Goal: Information Seeking & Learning: Learn about a topic

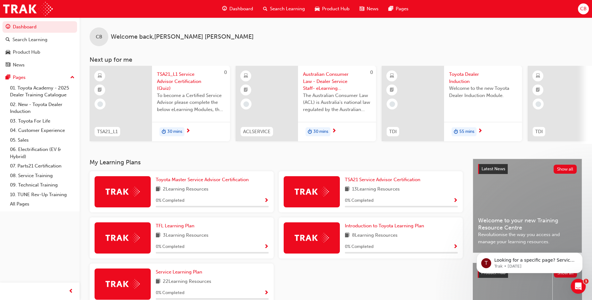
click at [466, 79] on span "Toyota Dealer Induction" at bounding box center [483, 78] width 68 height 14
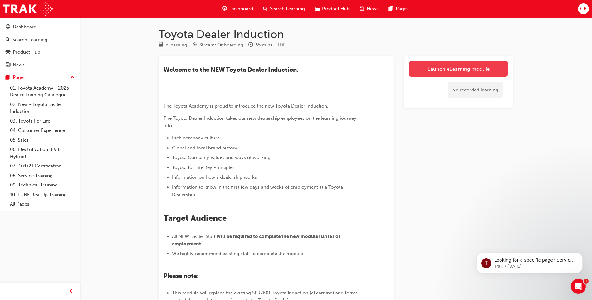
click at [468, 62] on link "Launch eLearning module" at bounding box center [458, 69] width 99 height 16
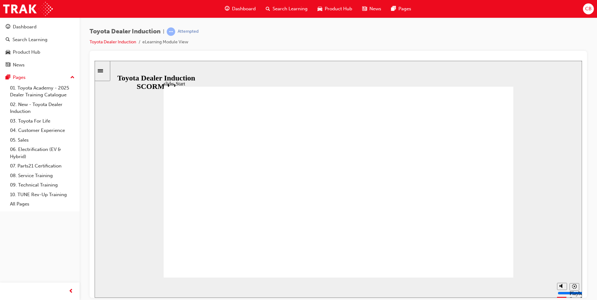
click at [414, 66] on div "slide: People are our greatest asset Rectangle 1 Rectangle 1 Multiply 1 Close W…" at bounding box center [339, 179] width 488 height 237
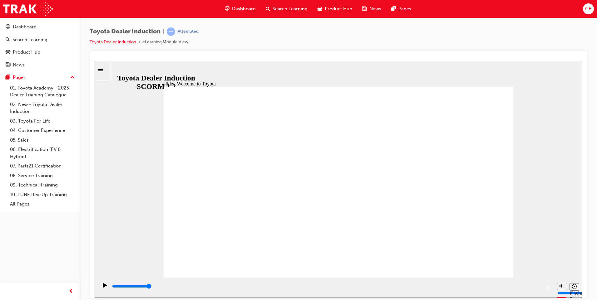
type input "7500"
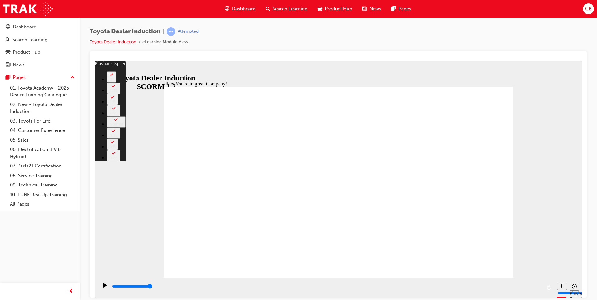
type input "156"
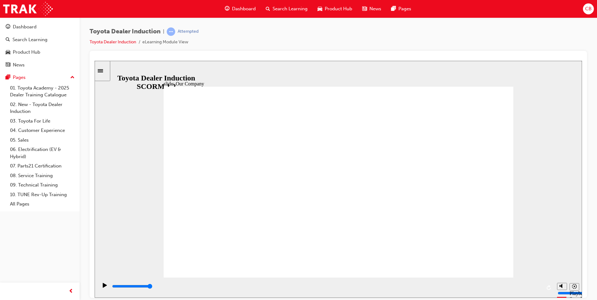
drag, startPoint x: 336, startPoint y: 240, endPoint x: 354, endPoint y: 241, distance: 17.8
drag, startPoint x: 243, startPoint y: 238, endPoint x: 295, endPoint y: 238, distance: 52.8
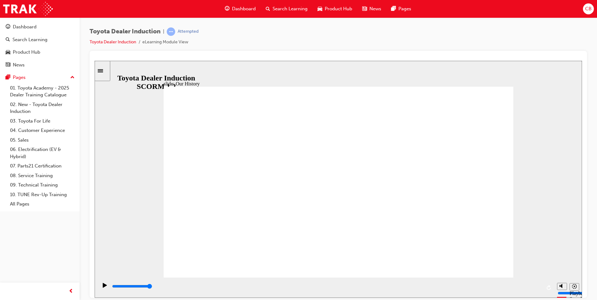
drag, startPoint x: 242, startPoint y: 236, endPoint x: 338, endPoint y: 242, distance: 96.1
drag, startPoint x: 338, startPoint y: 241, endPoint x: 475, endPoint y: 257, distance: 138.1
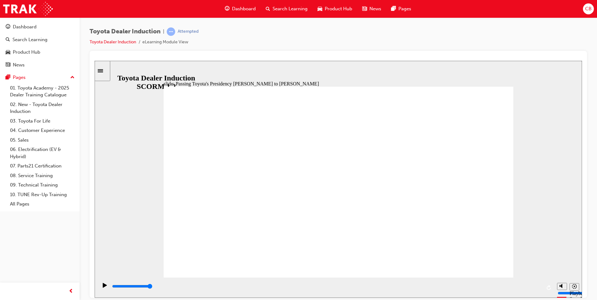
type input "5000"
radio input "true"
type input "4100"
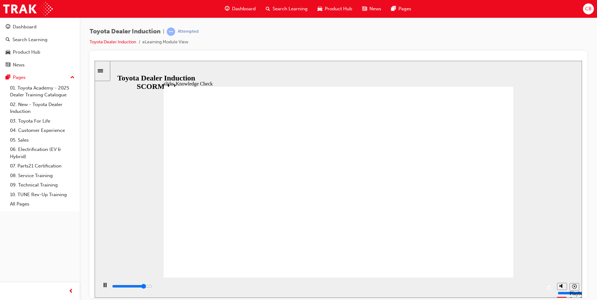
radio input "true"
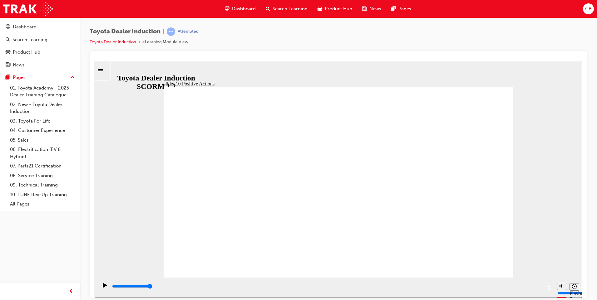
drag, startPoint x: 483, startPoint y: 255, endPoint x: 486, endPoint y: 258, distance: 4.0
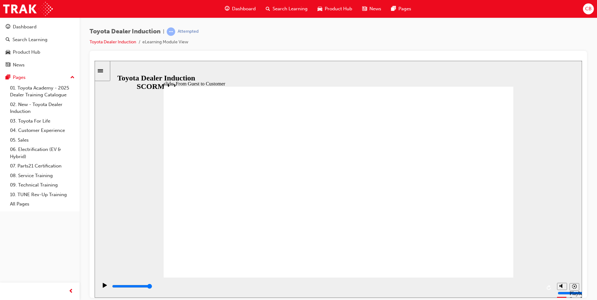
type input "15300"
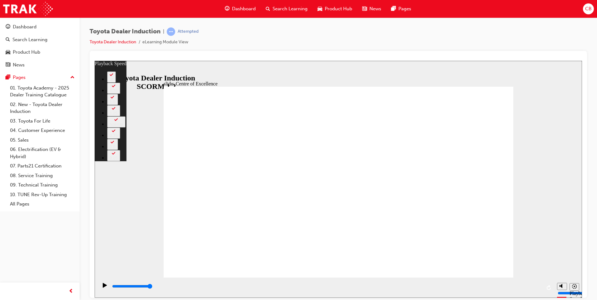
type input "248"
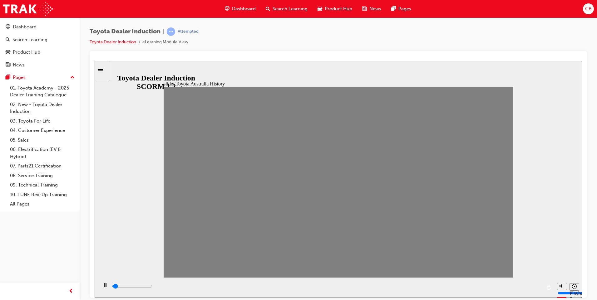
drag, startPoint x: 177, startPoint y: 187, endPoint x: 195, endPoint y: 182, distance: 18.2
drag, startPoint x: 185, startPoint y: 184, endPoint x: 205, endPoint y: 187, distance: 19.7
drag, startPoint x: 207, startPoint y: 190, endPoint x: 221, endPoint y: 193, distance: 14.3
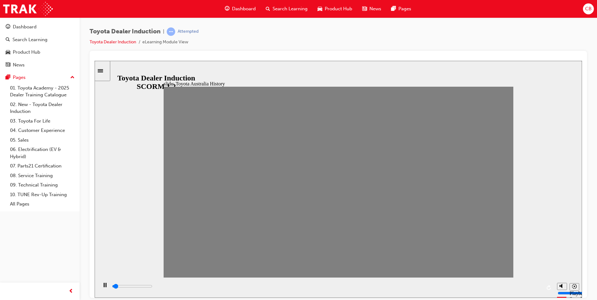
drag, startPoint x: 222, startPoint y: 183, endPoint x: 238, endPoint y: 186, distance: 15.6
drag, startPoint x: 260, startPoint y: 183, endPoint x: 282, endPoint y: 190, distance: 22.1
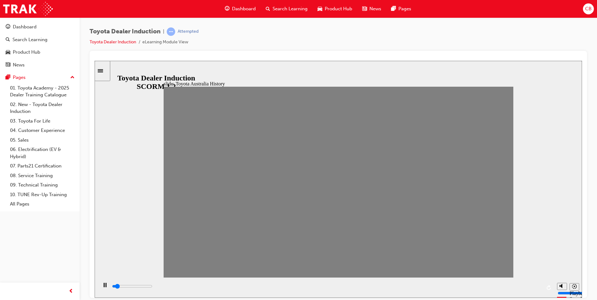
type input "100"
type input "6"
drag, startPoint x: 283, startPoint y: 189, endPoint x: 274, endPoint y: 186, distance: 9.1
type input "100"
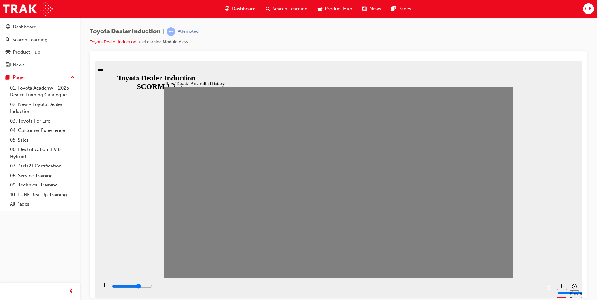
type input "7"
drag, startPoint x: 273, startPoint y: 189, endPoint x: 286, endPoint y: 191, distance: 12.6
drag, startPoint x: 292, startPoint y: 186, endPoint x: 304, endPoint y: 186, distance: 12.2
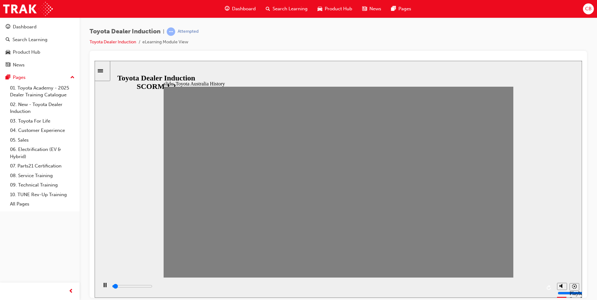
drag, startPoint x: 306, startPoint y: 189, endPoint x: 321, endPoint y: 186, distance: 14.9
drag, startPoint x: 321, startPoint y: 186, endPoint x: 337, endPoint y: 189, distance: 16.7
drag, startPoint x: 337, startPoint y: 189, endPoint x: 353, endPoint y: 192, distance: 16.0
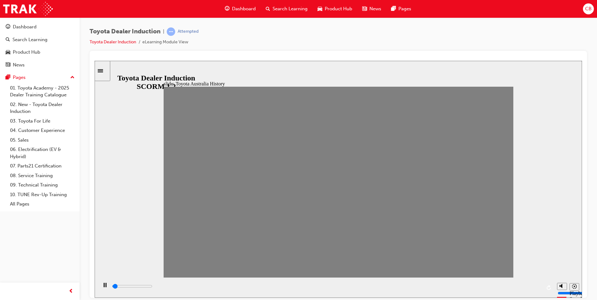
drag, startPoint x: 353, startPoint y: 190, endPoint x: 374, endPoint y: 188, distance: 21.9
drag, startPoint x: 369, startPoint y: 188, endPoint x: 383, endPoint y: 186, distance: 14.8
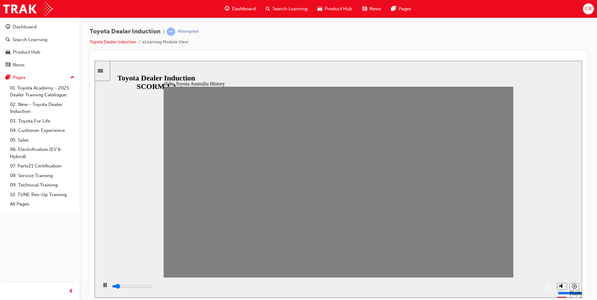
drag, startPoint x: 386, startPoint y: 187, endPoint x: 400, endPoint y: 184, distance: 14.3
type input "100"
type input "15"
drag, startPoint x: 401, startPoint y: 187, endPoint x: 422, endPoint y: 187, distance: 20.3
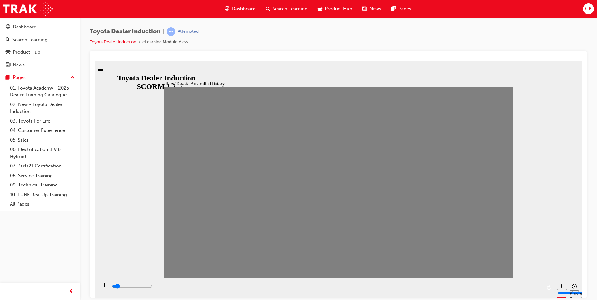
type input "100"
type input "16"
drag, startPoint x: 419, startPoint y: 187, endPoint x: 430, endPoint y: 189, distance: 11.5
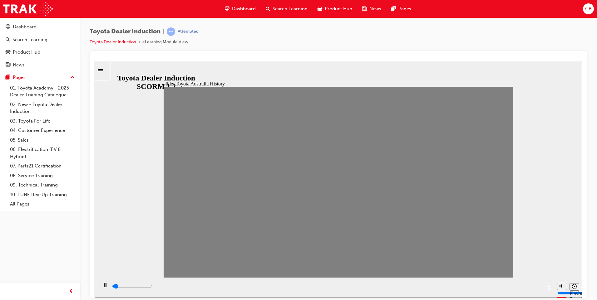
drag, startPoint x: 433, startPoint y: 189, endPoint x: 449, endPoint y: 188, distance: 16.6
drag, startPoint x: 451, startPoint y: 188, endPoint x: 464, endPoint y: 188, distance: 13.7
drag, startPoint x: 470, startPoint y: 188, endPoint x: 491, endPoint y: 191, distance: 21.4
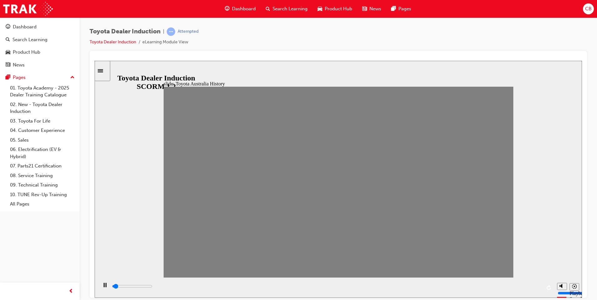
drag, startPoint x: 483, startPoint y: 187, endPoint x: 494, endPoint y: 190, distance: 11.4
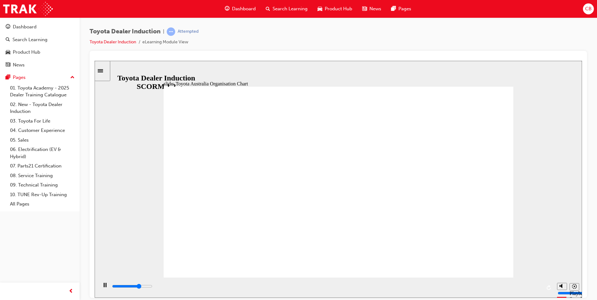
type input "5000"
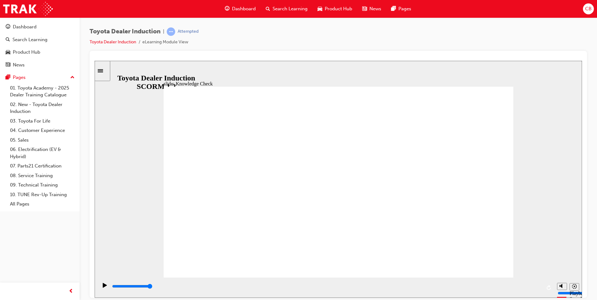
radio input "true"
type input "5000"
radio input "true"
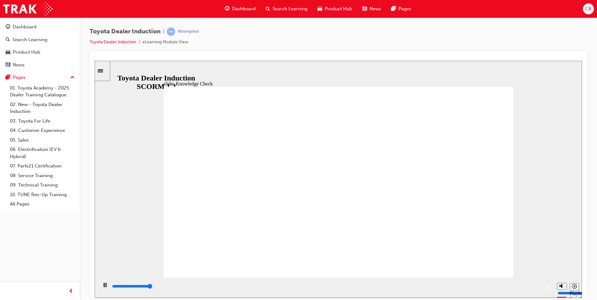
type input "5000"
radio input "true"
type input "9200"
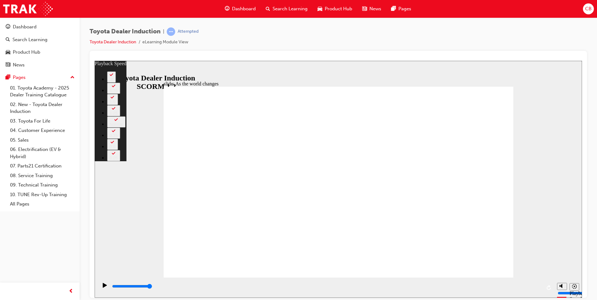
type input "128"
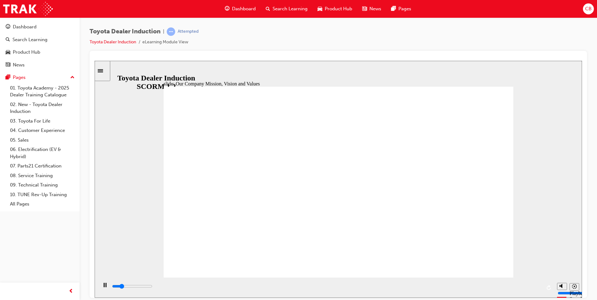
type input "20800"
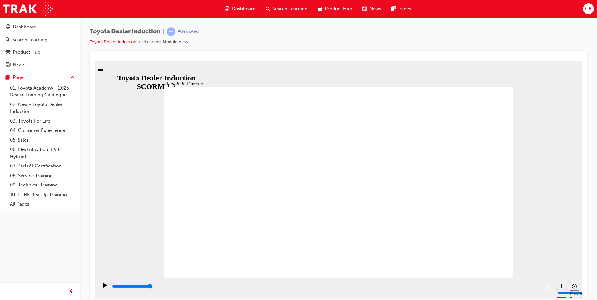
type input "5000"
type input "H"
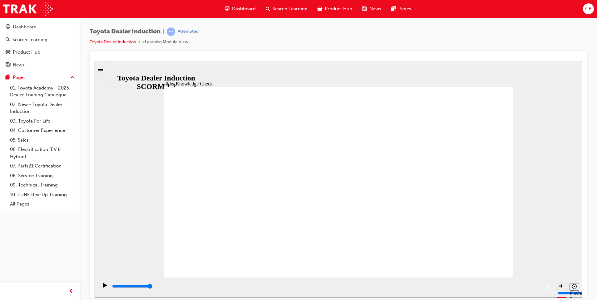
type input "Ha"
type input "Hap"
type input "Happ"
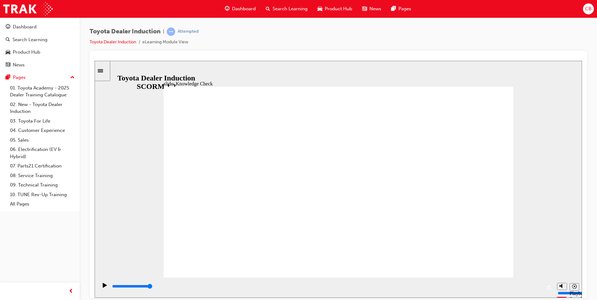
type input "Happ"
type input "Happy"
type input "Happyn"
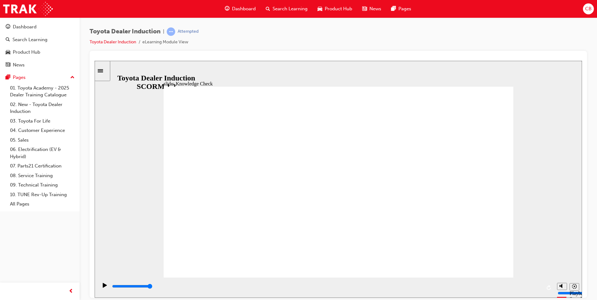
type input "Happyne"
type input "Happynes"
type input "Happyness"
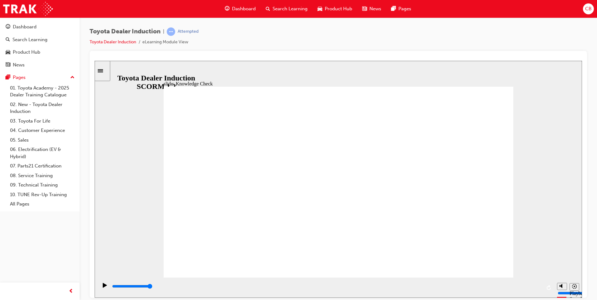
type input "Happyness"
type input "Happness"
type input "Happiness"
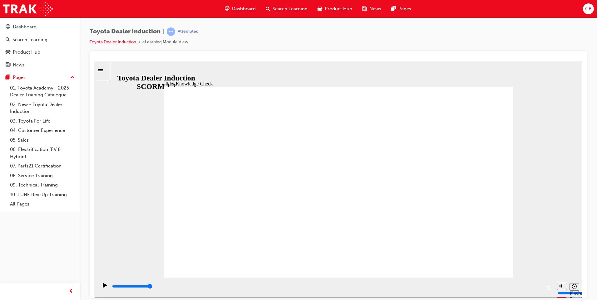
type input "Happieness"
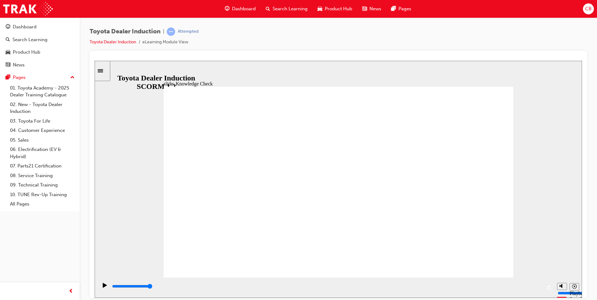
type input "Happieess"
type input "Happiess"
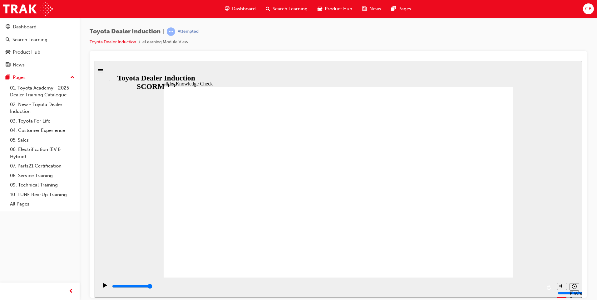
type input "Happiness"
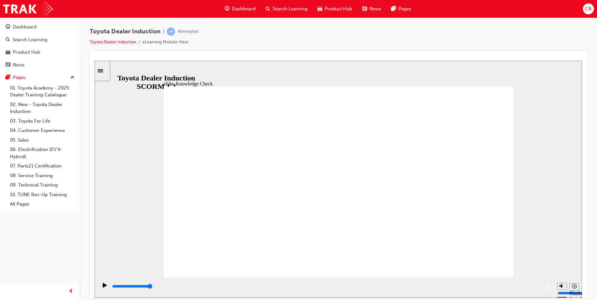
type input "Happiness"
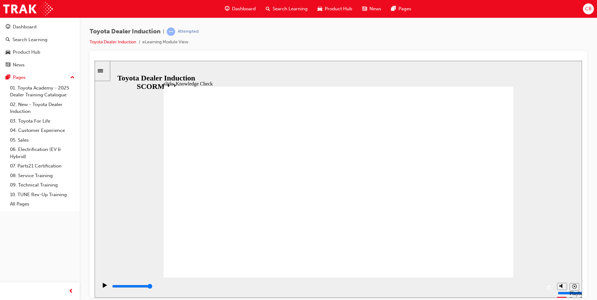
type input "Happiness"
drag, startPoint x: 477, startPoint y: 99, endPoint x: 483, endPoint y: 95, distance: 6.8
type input "Happiness"
type input "5000"
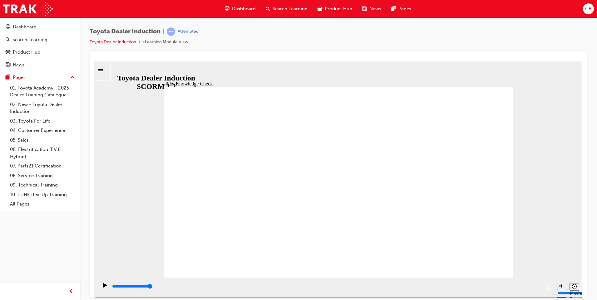
type input "m"
type input "mo"
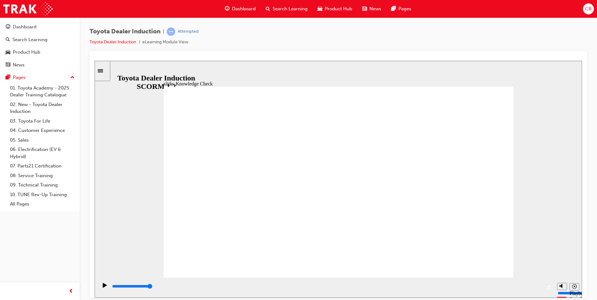
type input "mov"
type input "move"
type input "moved"
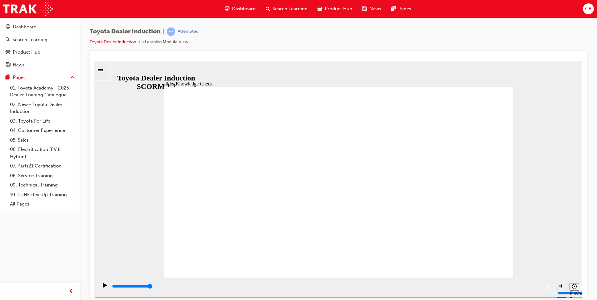
type input "moved"
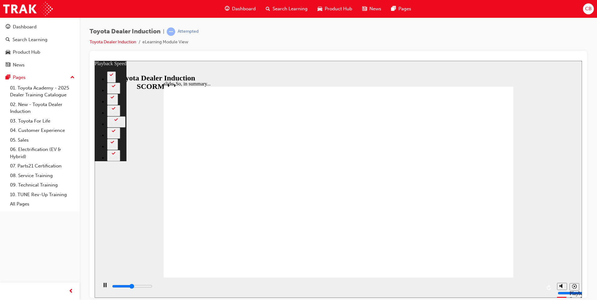
type input "3200"
type input "0"
type input "3500"
type input "0"
type input "3800"
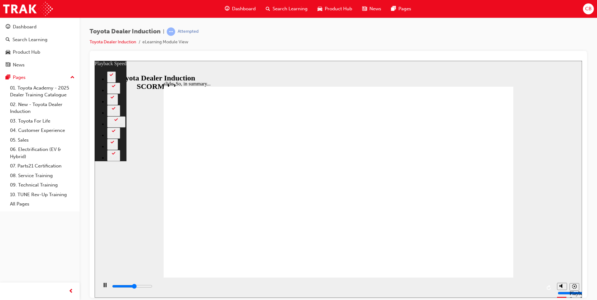
type input "1"
type input "4000"
type input "1"
type input "4200"
type input "1"
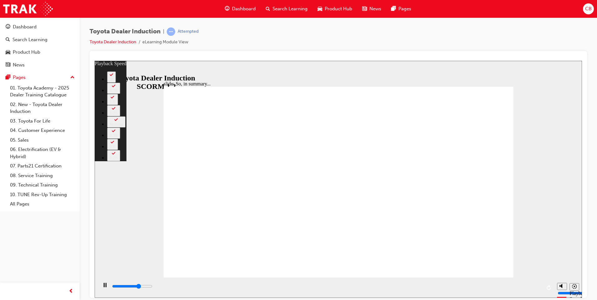
type input "4500"
type input "1"
type input "4800"
type input "2"
type input "5100"
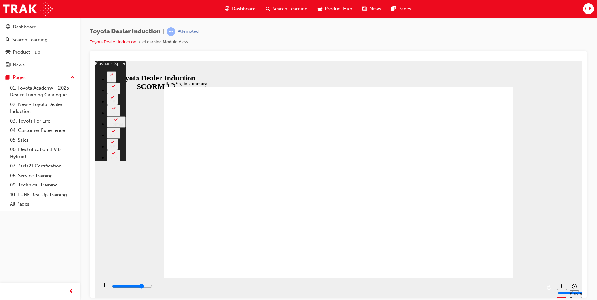
type input "2"
type input "5400"
type input "2"
type input "5600"
type input "2"
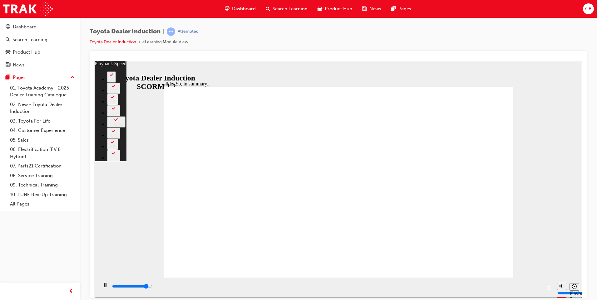
type input "5900"
type input "3"
type input "6200"
type input "3"
type input "6500"
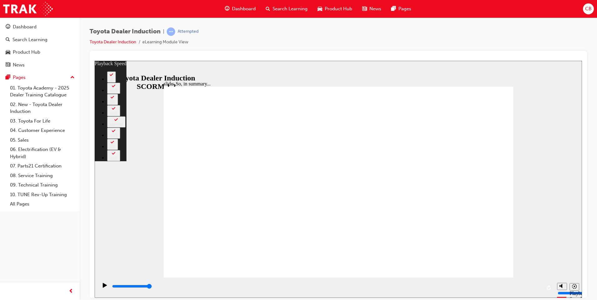
type input "88"
type input "6"
type input "88"
type input "6"
type input "88"
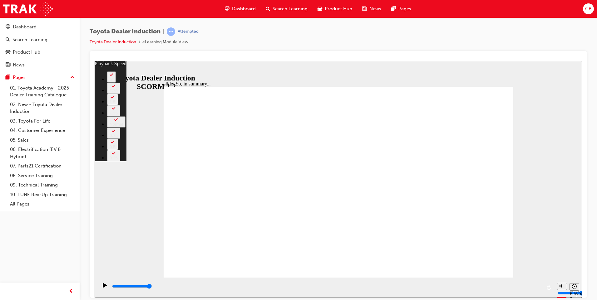
type input "5"
type input "88"
type input "5"
type input "88"
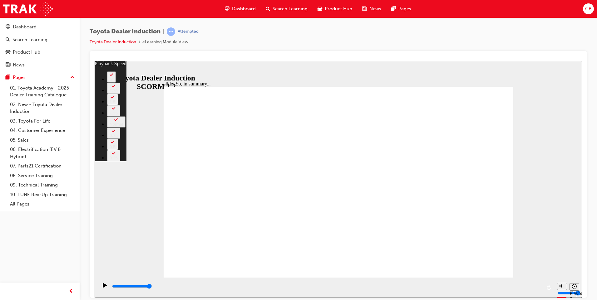
type input "5"
type input "4"
type input "88"
type input "4"
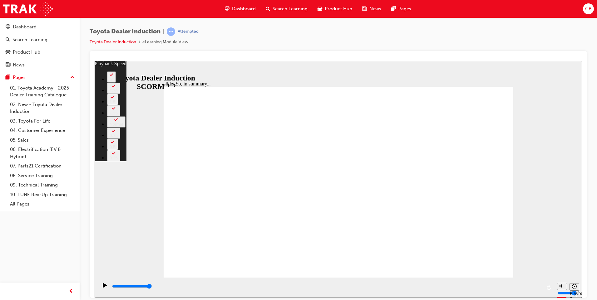
type input "88"
type input "4"
drag, startPoint x: 460, startPoint y: 253, endPoint x: 460, endPoint y: 256, distance: 3.2
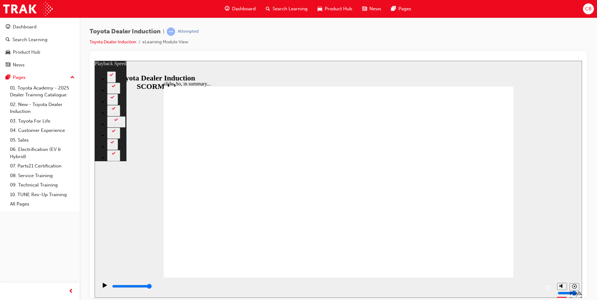
type input "128"
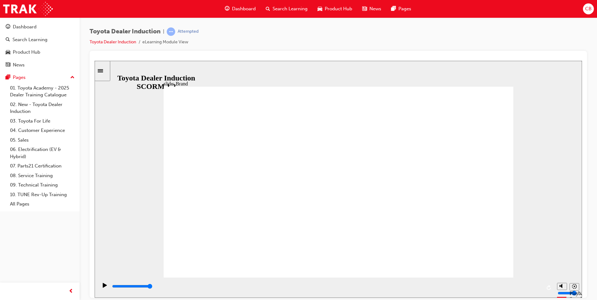
drag, startPoint x: 690, startPoint y: 257, endPoint x: 546, endPoint y: 222, distance: 147.6
click at [546, 222] on div "slide: Our Logo and Our Promise Showroom Browsing 22.jpg Rectangle 10 Vehicle I…" at bounding box center [339, 179] width 488 height 237
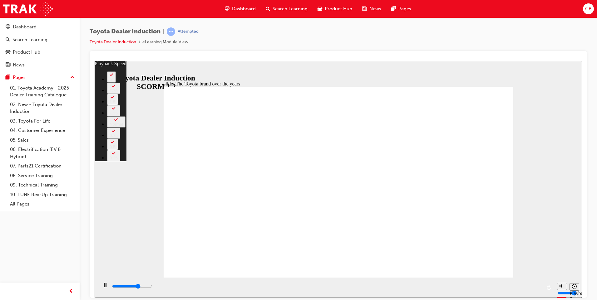
type input "5600"
type input "0"
type input "5600"
type input "0"
type input "5900"
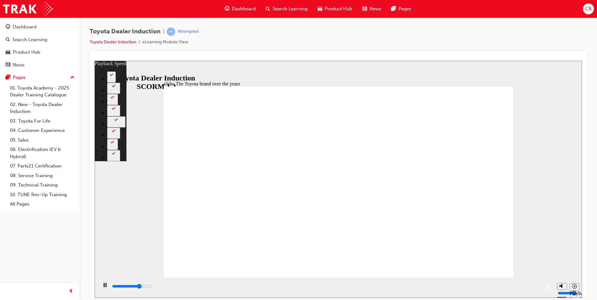
type input "0"
type input "6200"
type input "1"
type input "6500"
type input "1"
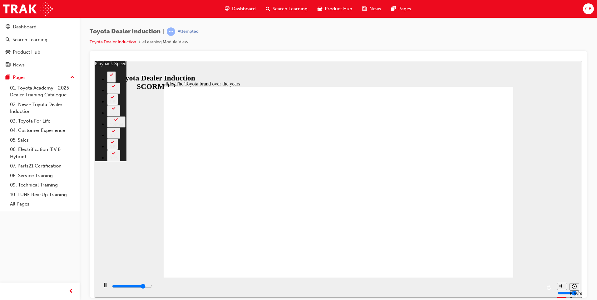
type input "6800"
type input "1"
type input "7300"
type input "2"
type input "7600"
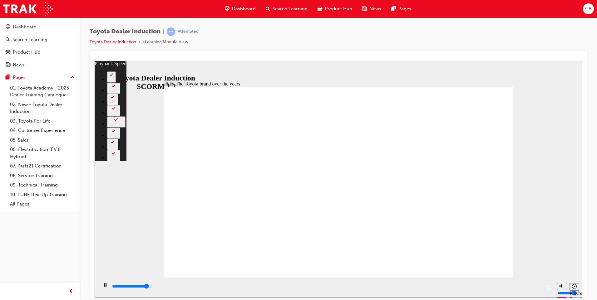
type input "2"
type input "7900"
type input "2"
type input "8200"
type input "3"
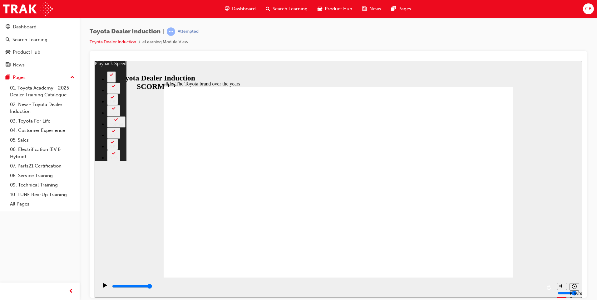
type input "8400"
type input "165"
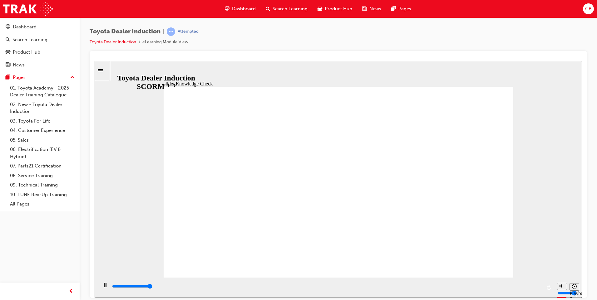
type input "5000"
radio input "true"
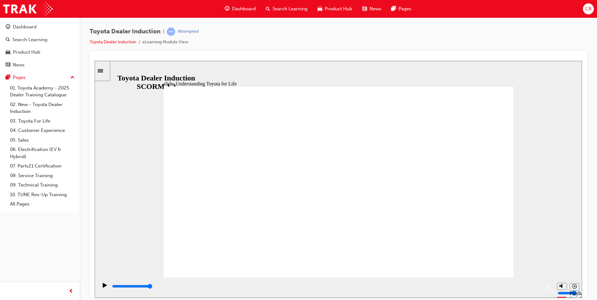
type input "42800"
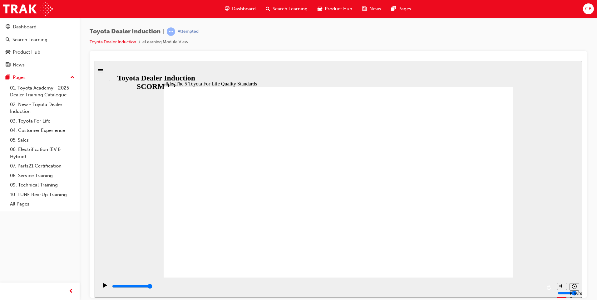
type input "13500"
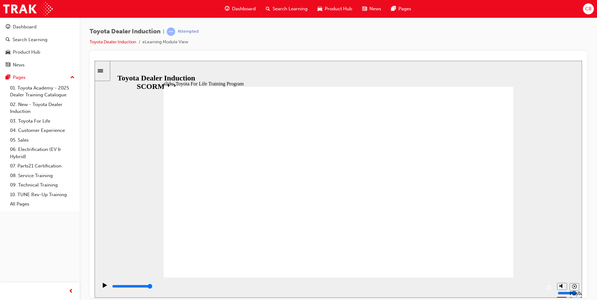
type input "10800"
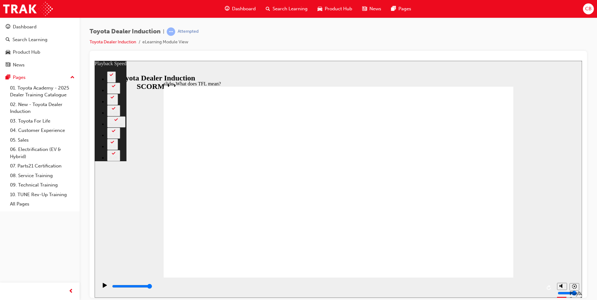
type input "139"
drag, startPoint x: 480, startPoint y: 261, endPoint x: 492, endPoint y: 255, distance: 13.8
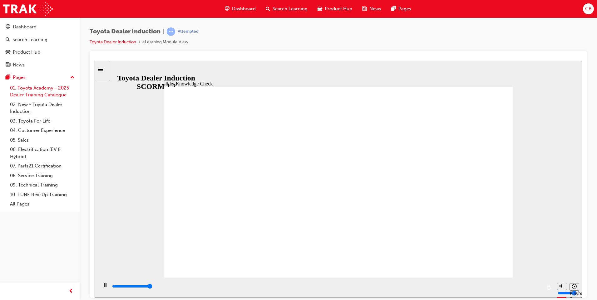
type input "5000"
radio input "true"
type input "42300"
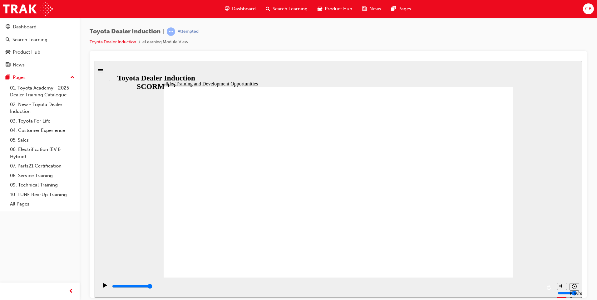
drag, startPoint x: 364, startPoint y: 159, endPoint x: 363, endPoint y: 163, distance: 4.5
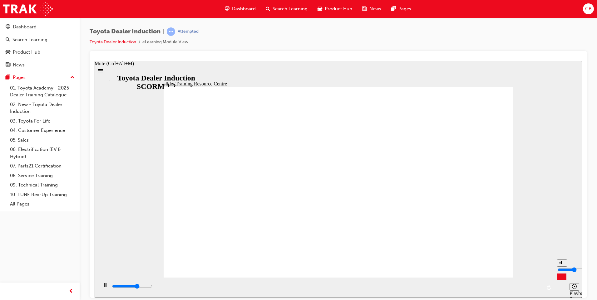
type input "19800"
type input "6"
type input "19800"
type input "7"
type input "19900"
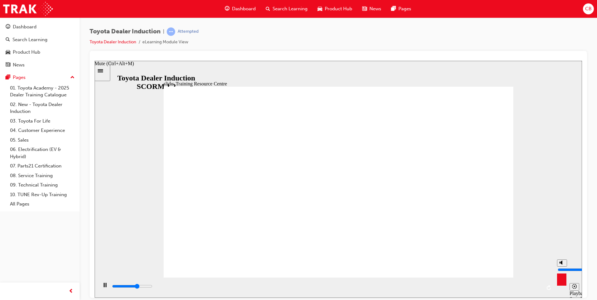
type input "10"
type input "20200"
drag, startPoint x: 562, startPoint y: 266, endPoint x: 556, endPoint y: 239, distance: 27.7
type input "10"
click at [558, 267] on input "volume" at bounding box center [578, 269] width 40 height 5
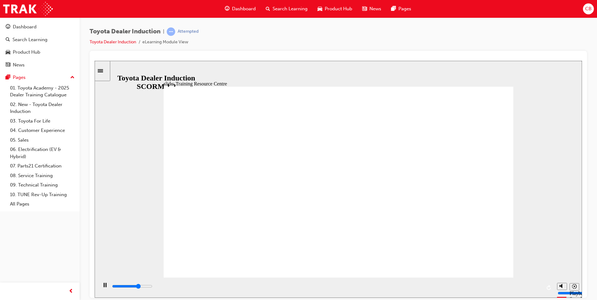
click at [557, 163] on div "slide: Training Resource Centre Training Resource Centre (TRC) How to Log In Yo…" at bounding box center [339, 179] width 488 height 237
type input "5000"
radio input "true"
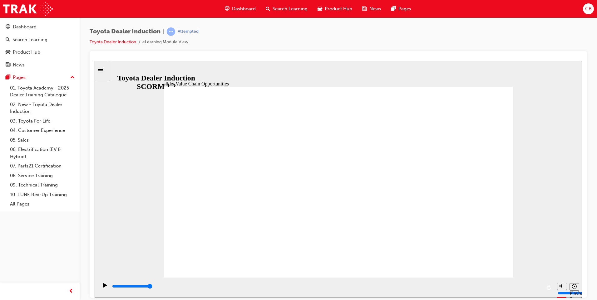
type input "11300"
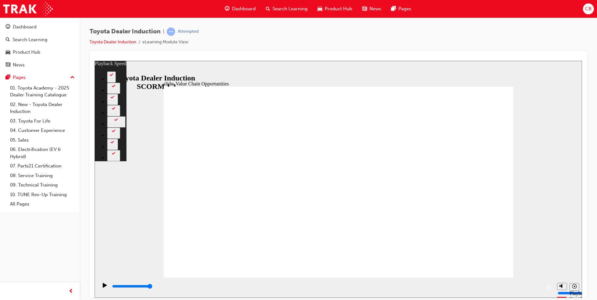
type input "64"
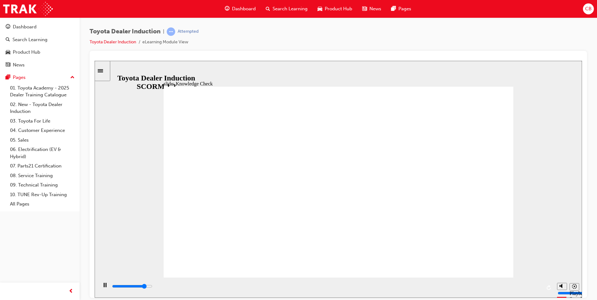
type input "4400"
radio input "true"
type input "5000"
radio input "true"
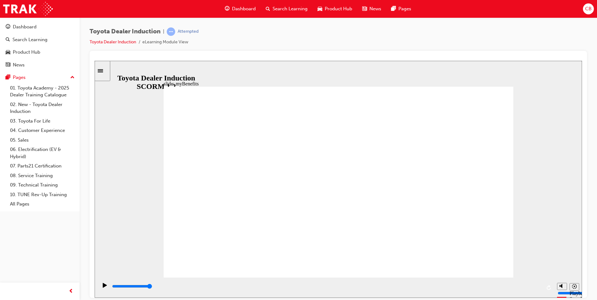
drag, startPoint x: 459, startPoint y: 152, endPoint x: 406, endPoint y: 192, distance: 65.8
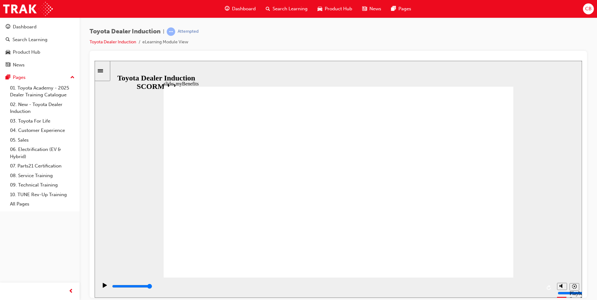
type input "4200"
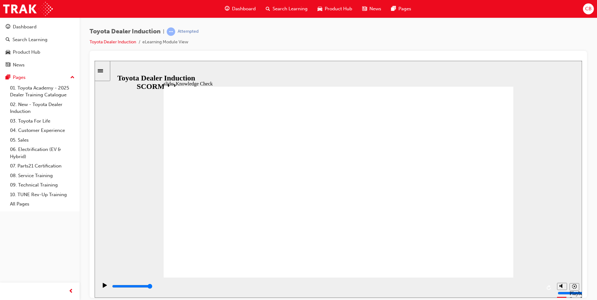
type input "2500"
type input "t"
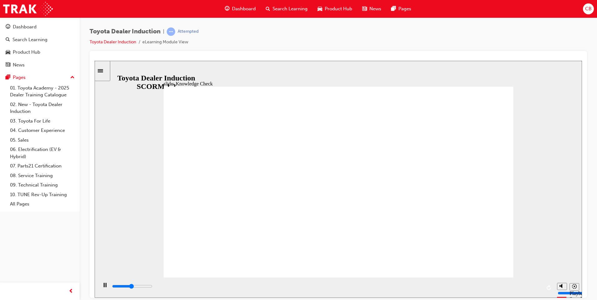
type input "t"
type input "to"
type input "2900"
type input "to"
type input "toy"
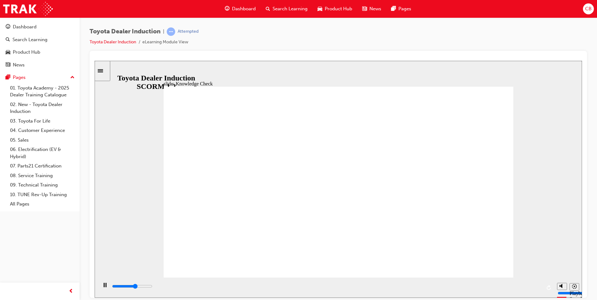
type input "3100"
type input "toy"
type input "3600"
type input "toyo"
type input "3900"
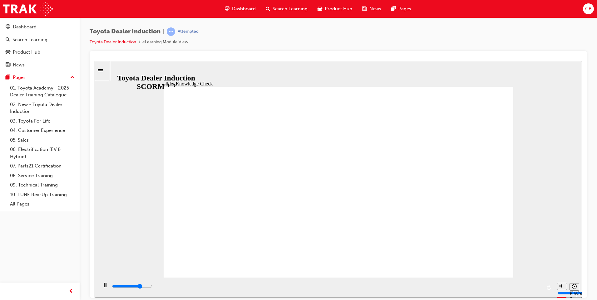
type input "toyo"
type input "4100"
type input "toyot"
type input "4300"
type input "toyota"
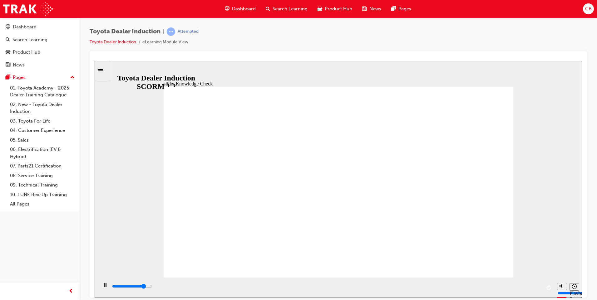
type input "toyota"
type input "5000"
type input "toyota"
type input "toyota e"
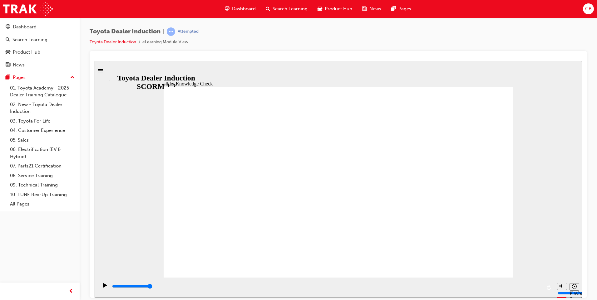
type input "toyota e"
type input "toyota en"
type input "toyota enga"
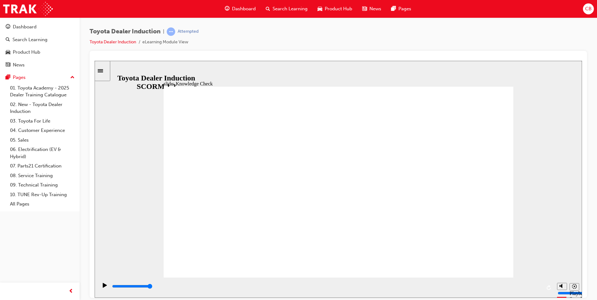
type input "toyota [PERSON_NAME]"
type input "toyota engane"
type input "toyota en"
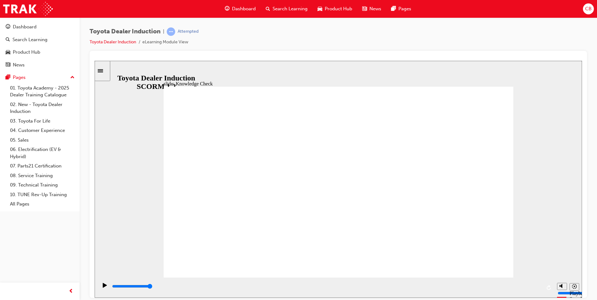
type input "toyota en"
type input "toyota e"
type input "toyota ee"
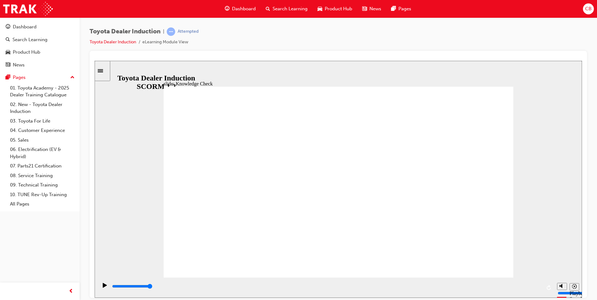
type input "toyota eeg"
type input "toyota eega"
type input "toyota eegane"
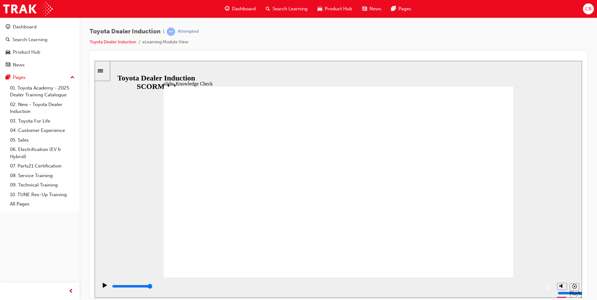
type input "toyota eegane"
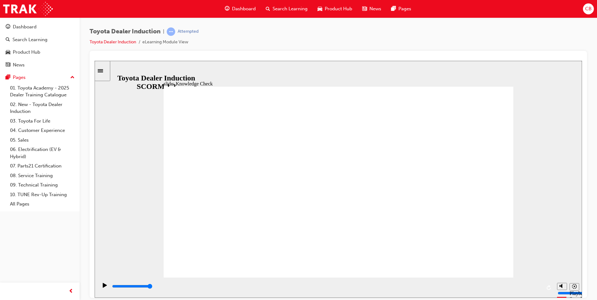
type input "toyota eegan"
type input "toyota eega"
type input "toyota eeg"
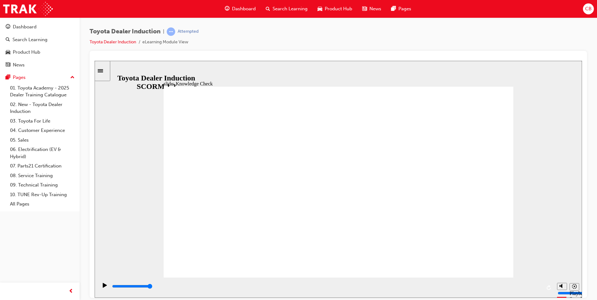
type input "toyota eeg"
type input "toyota ee"
type input "toyota e"
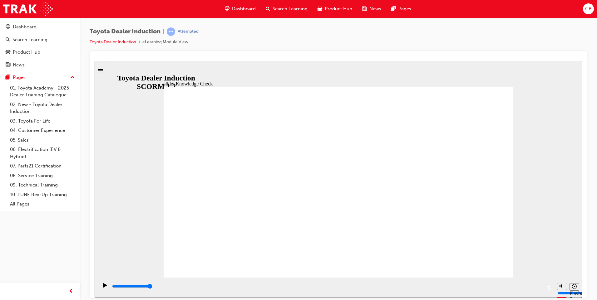
type input "toyota"
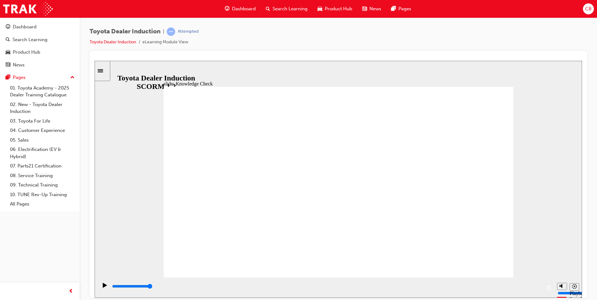
type input "t"
click at [107, 70] on icon "Sidebar Toggle" at bounding box center [102, 70] width 9 height 4
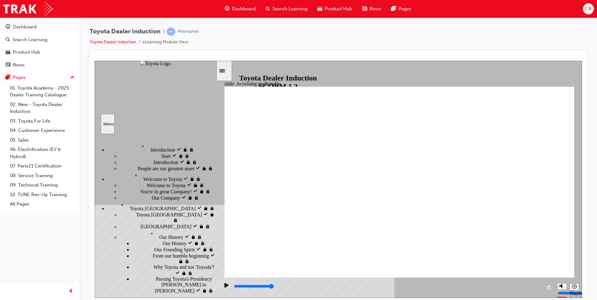
click at [253, 42] on div "Toyota Dealer Induction | Attempted Toyota Dealer Induction eLearning Module Vi…" at bounding box center [338, 38] width 497 height 23
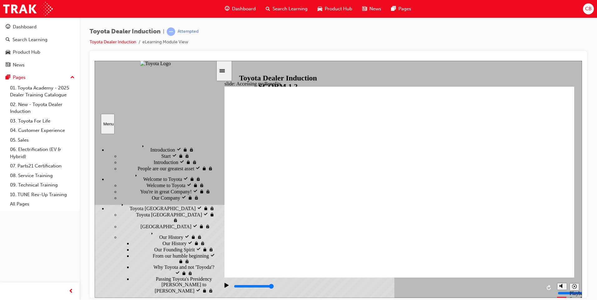
type input "2000"
type input "e"
type input "2300"
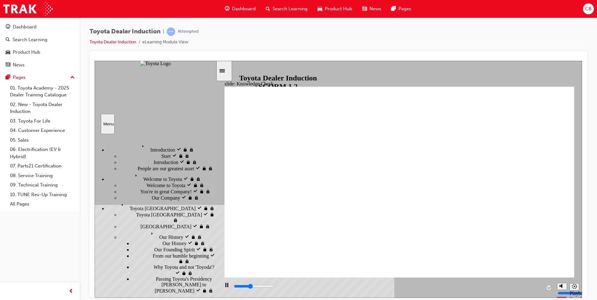
type input "e"
type input "2500"
type input "en"
type input "3300"
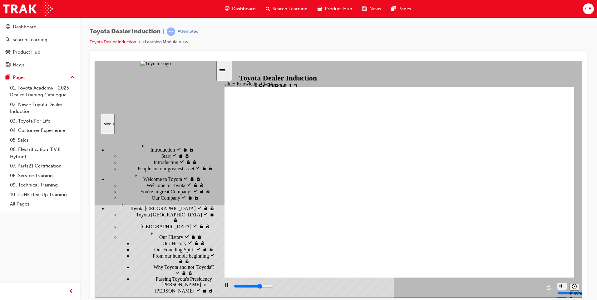
type input "enga"
type input "3500"
type input "enga"
type input "engag"
type input "3600"
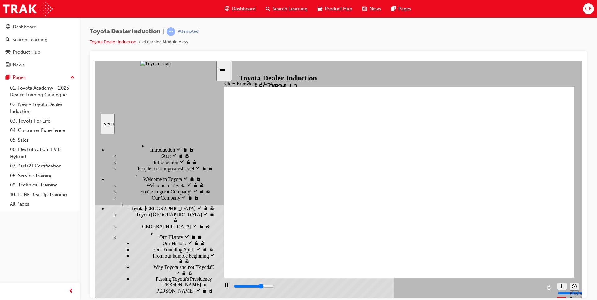
type input "engag"
type input "4000"
type input "engage"
type input "4200"
type input "engage"
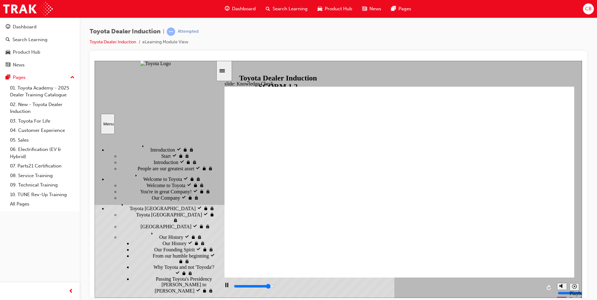
type input "4600"
type input "engage"
type input "4800"
type input "engage"
type input "5000"
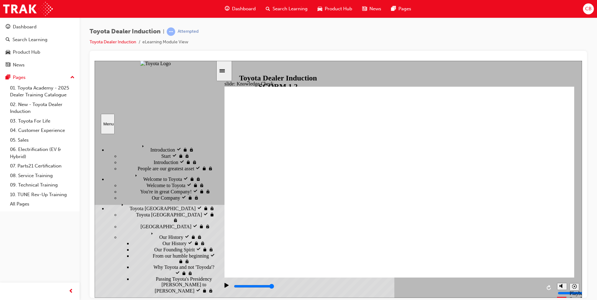
type input "engage m"
type input "engage mo"
type input "engage mobl"
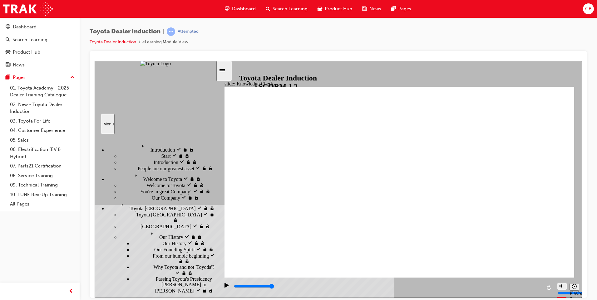
type input "engage mobl"
type input "engage moblie"
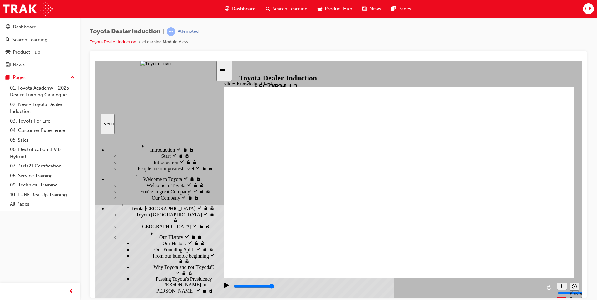
type input "engage moblie a"
type input "engage moblie app"
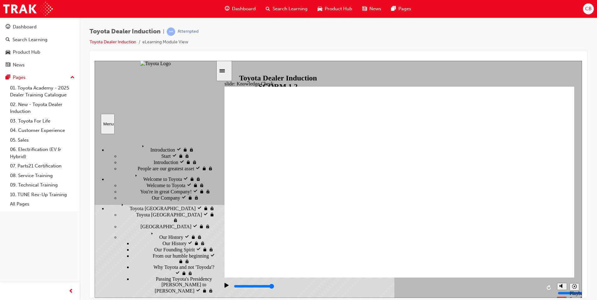
type input "engage moblie app"
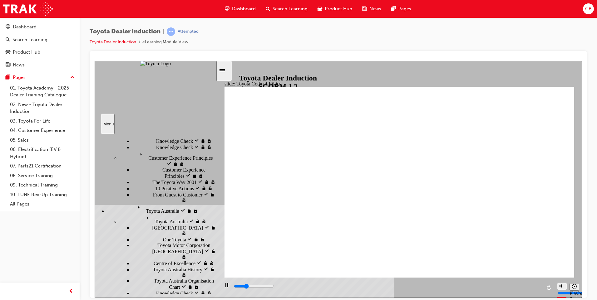
scroll to position [125, 0]
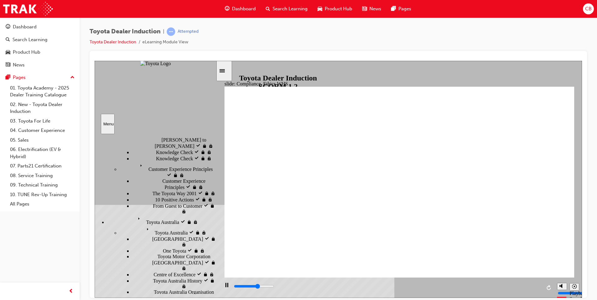
scroll to position [202, 0]
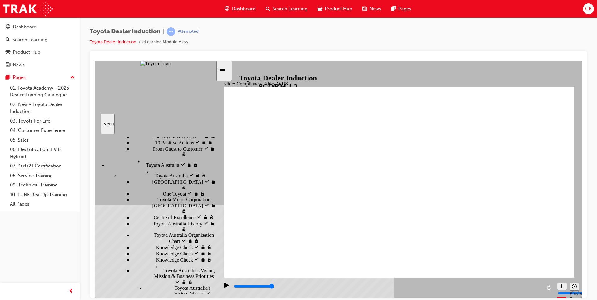
type input "8400"
checkbox input "true"
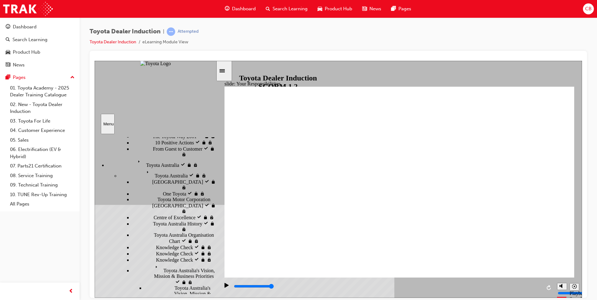
checkbox input "true"
checkbox input "false"
checkbox input "true"
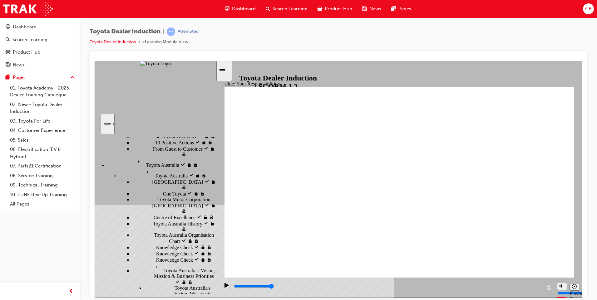
drag, startPoint x: 260, startPoint y: 137, endPoint x: 260, endPoint y: 133, distance: 4.1
checkbox input "false"
checkbox input "true"
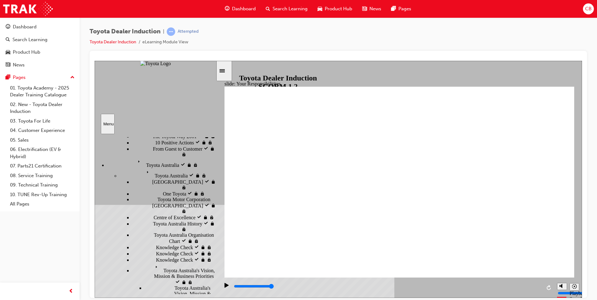
checkbox input "true"
checkbox input "false"
checkbox input "true"
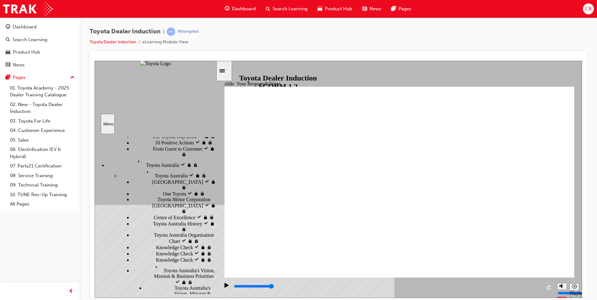
checkbox input "false"
type input "8400"
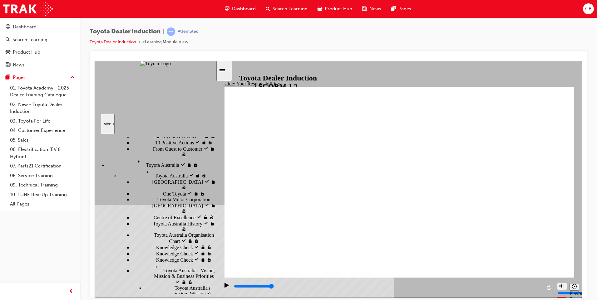
checkbox input "true"
drag, startPoint x: 255, startPoint y: 146, endPoint x: 261, endPoint y: 181, distance: 35.4
checkbox input "true"
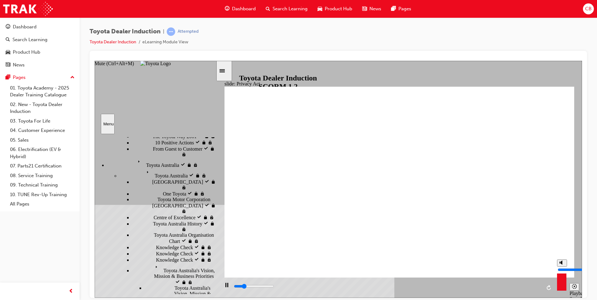
click at [562, 265] on icon "Mute (Ctrl+Alt+M)" at bounding box center [562, 262] width 5 height 4
type input "4100"
type input "0"
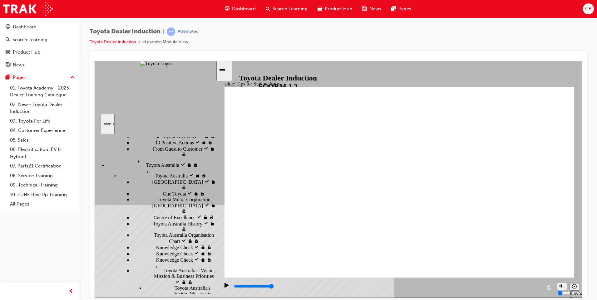
drag, startPoint x: 371, startPoint y: 210, endPoint x: 359, endPoint y: 209, distance: 11.3
type input "5000"
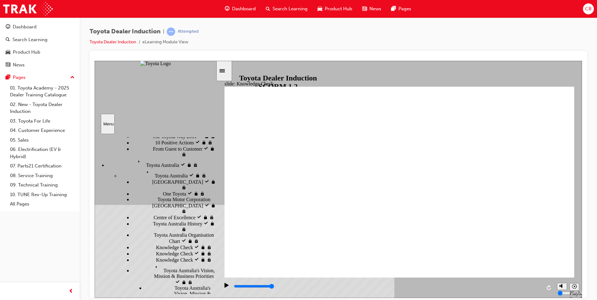
checkbox input "true"
drag, startPoint x: 319, startPoint y: 209, endPoint x: 320, endPoint y: 237, distance: 28.1
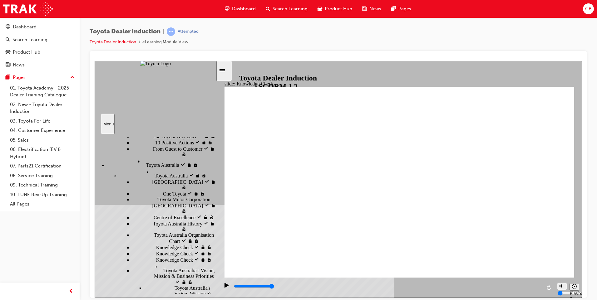
checkbox input "true"
type input "3900"
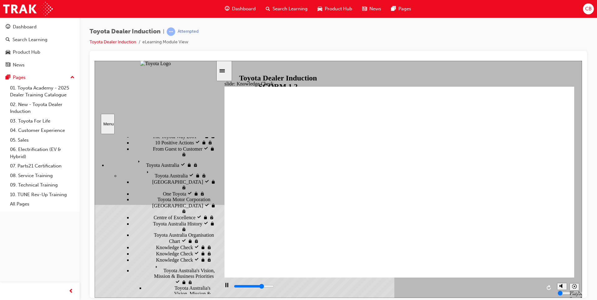
radio input "true"
type input "5000"
checkbox input "true"
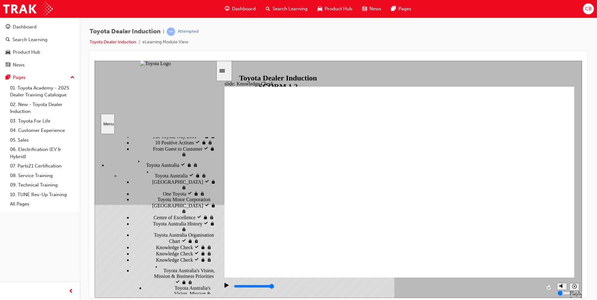
checkbox input "true"
type input "5000"
checkbox input "true"
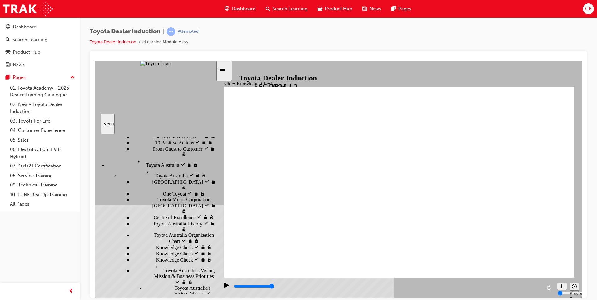
checkbox input "true"
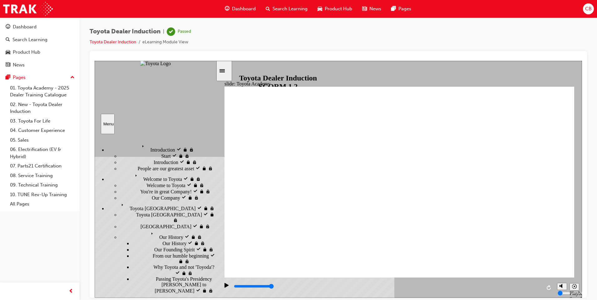
type input "9900"
